Goal: Information Seeking & Learning: Learn about a topic

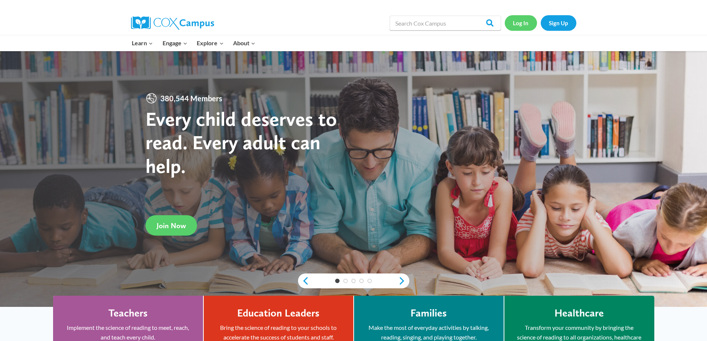
click at [520, 24] on link "Log In" at bounding box center [521, 22] width 32 height 15
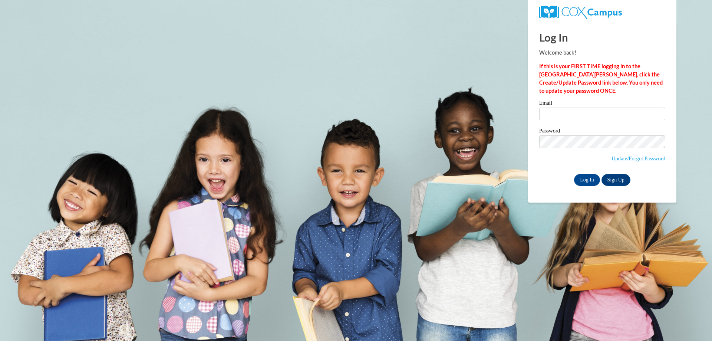
click at [583, 106] on label "Email" at bounding box center [602, 103] width 126 height 7
click at [583, 108] on input "Email" at bounding box center [602, 114] width 126 height 13
click at [578, 111] on input "Email" at bounding box center [602, 114] width 126 height 13
type input "[EMAIL_ADDRESS][DOMAIN_NAME]"
click at [550, 190] on div "Log In Welcome back! If this is your FIRST TIME logging in to the [GEOGRAPHIC_D…" at bounding box center [603, 112] width 160 height 180
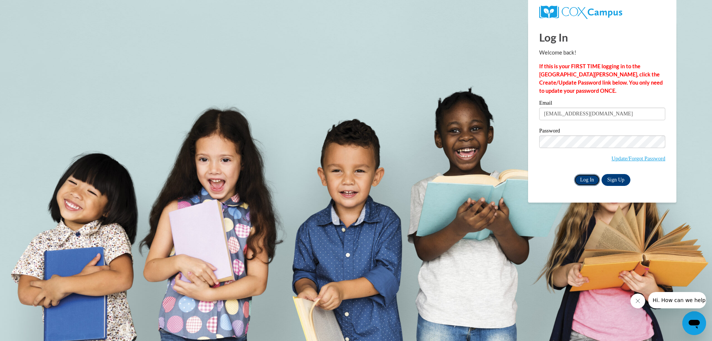
click at [589, 179] on input "Log In" at bounding box center [587, 180] width 26 height 12
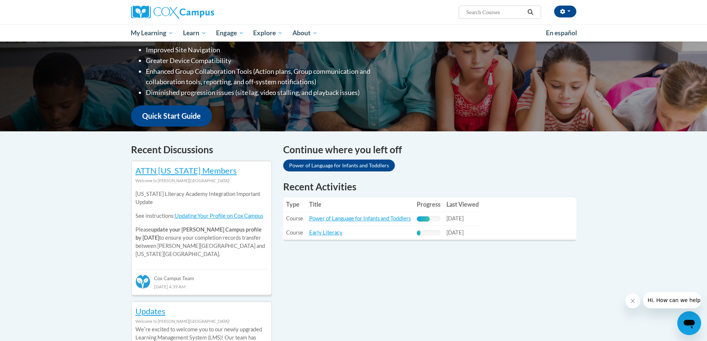
scroll to position [148, 0]
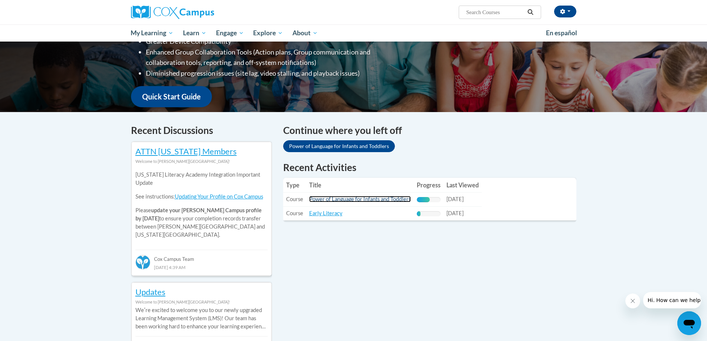
click at [336, 200] on link "Power of Language for Infants and Toddlers" at bounding box center [360, 199] width 102 height 6
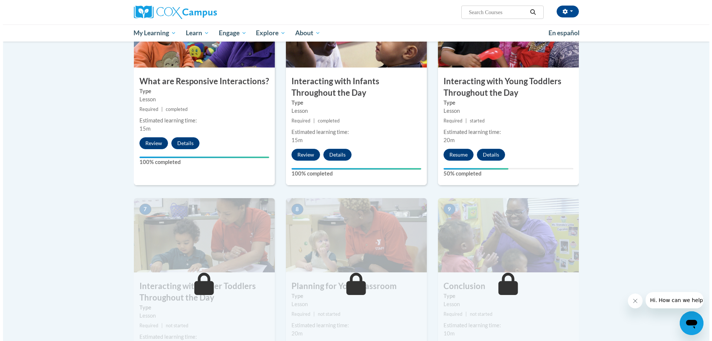
scroll to position [408, 0]
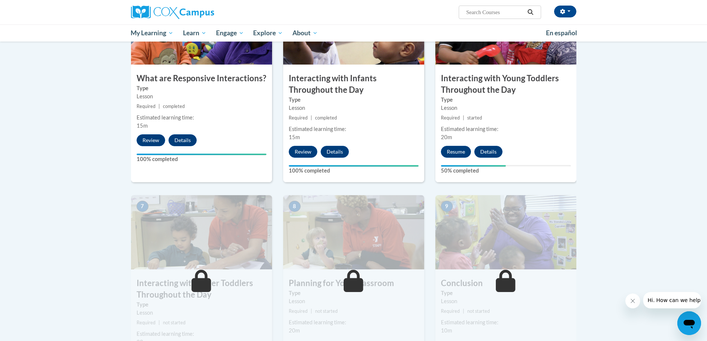
click at [627, 233] on body "Kelly Miller (America/New_York UTC-04:00) My Profile Inbox My Transcripts Log O…" at bounding box center [353, 159] width 707 height 1134
click at [451, 146] on button "Resume" at bounding box center [456, 152] width 30 height 12
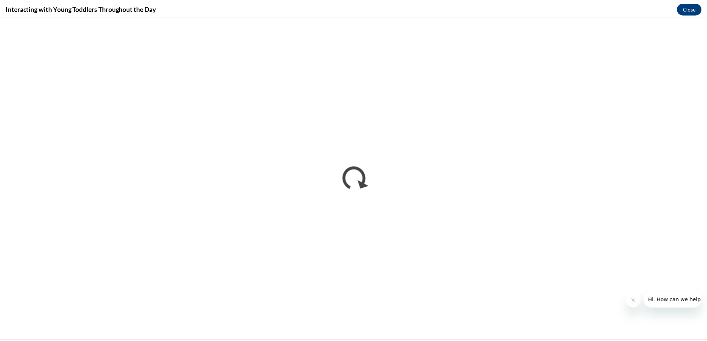
scroll to position [0, 0]
click at [687, 4] on button "Close" at bounding box center [694, 8] width 25 height 12
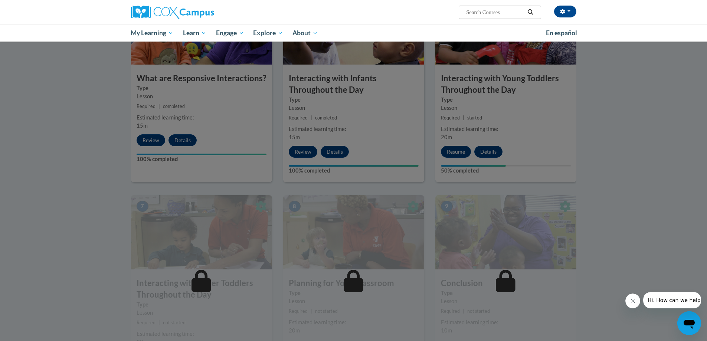
click at [538, 105] on div at bounding box center [353, 170] width 707 height 341
click at [503, 186] on div at bounding box center [353, 170] width 707 height 341
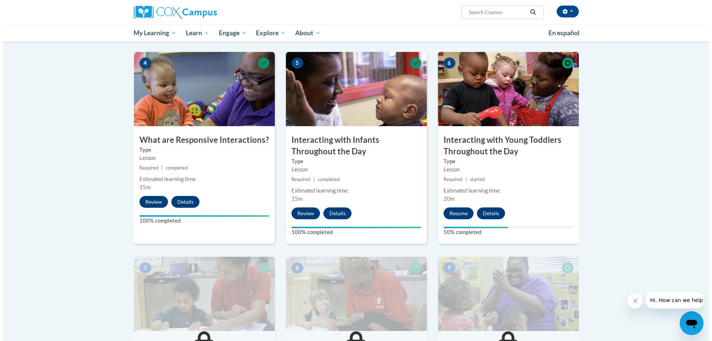
scroll to position [371, 0]
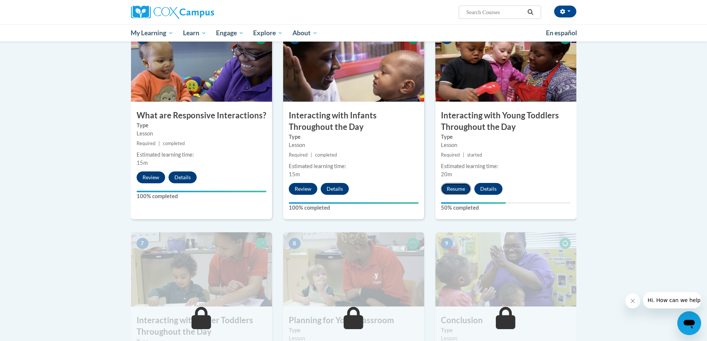
click at [459, 183] on button "Resume" at bounding box center [456, 189] width 30 height 12
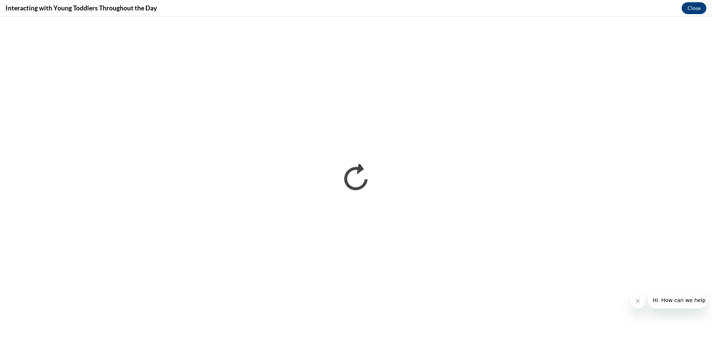
scroll to position [0, 0]
